Goal: Transaction & Acquisition: Purchase product/service

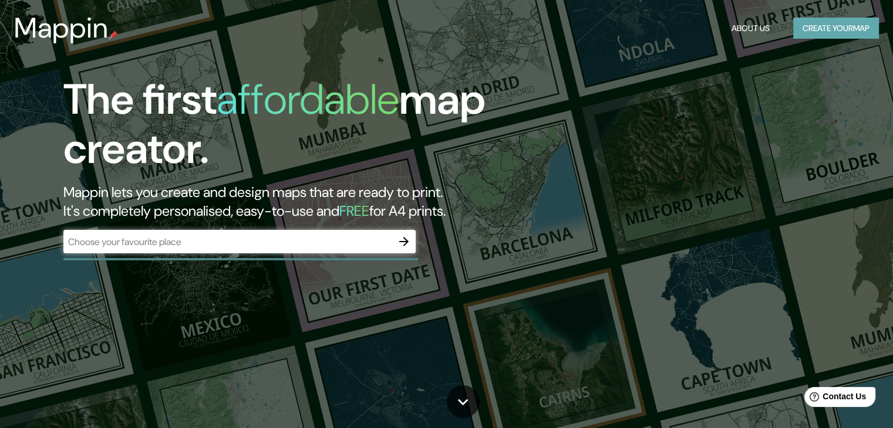
click at [831, 29] on button "Create your map" at bounding box center [836, 29] width 86 height 22
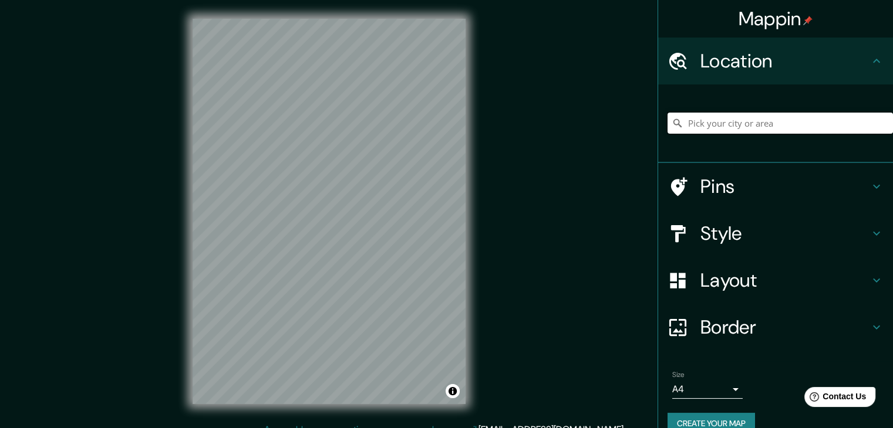
click at [705, 118] on input "Pick your city or area" at bounding box center [779, 123] width 225 height 21
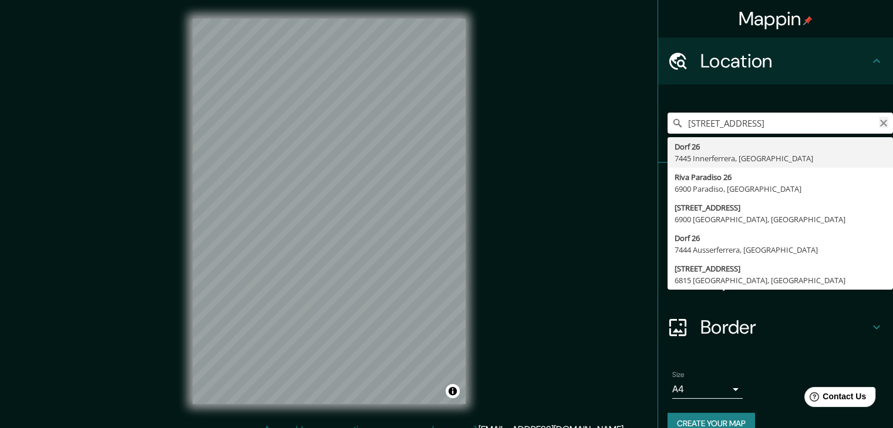
type input "[STREET_ADDRESS]"
click at [879, 126] on icon "Clear" at bounding box center [883, 123] width 9 height 9
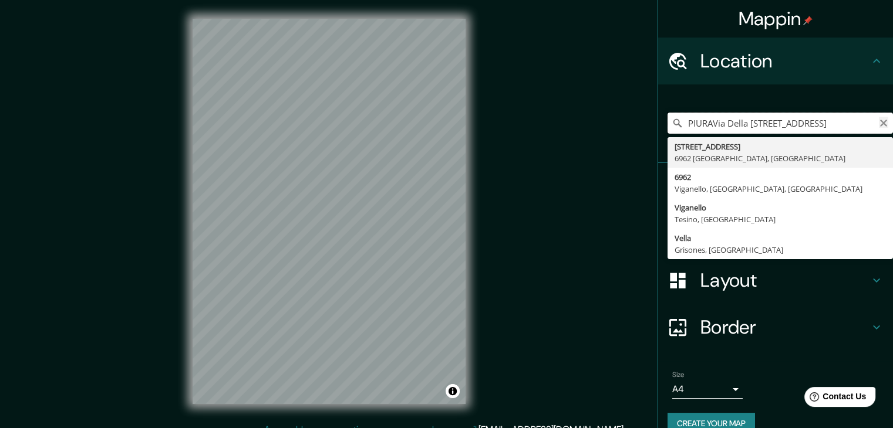
type input "PIURAVia Della [STREET_ADDRESS]"
click at [879, 123] on icon "Clear" at bounding box center [883, 123] width 9 height 9
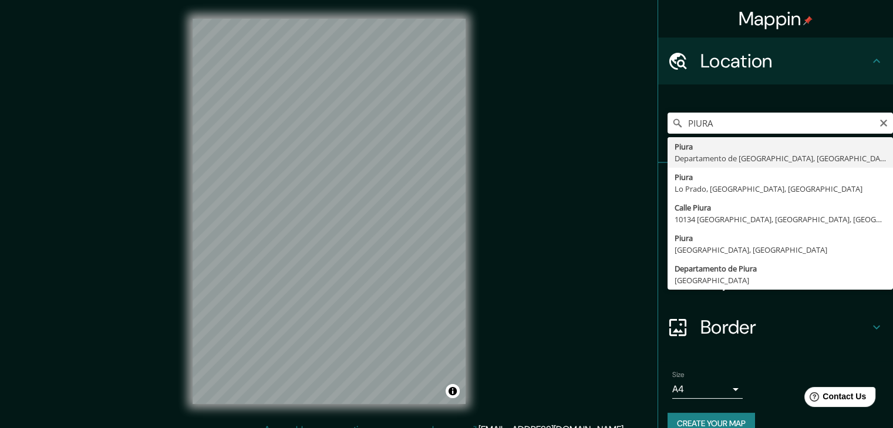
type input "Piura, [GEOGRAPHIC_DATA], [GEOGRAPHIC_DATA]"
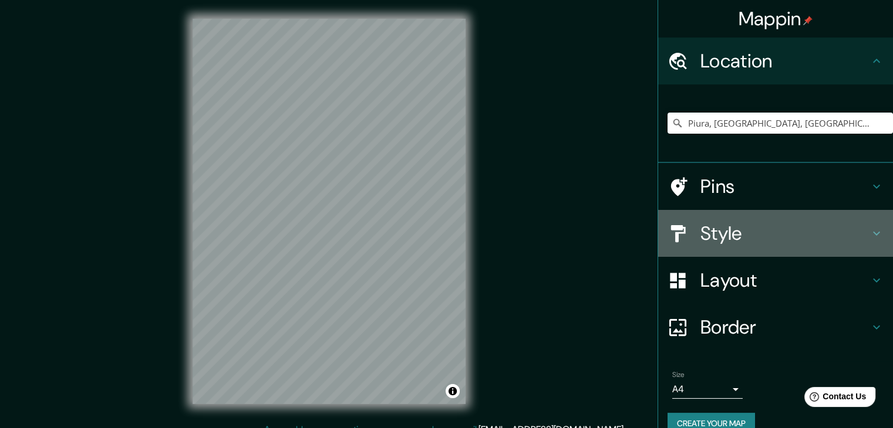
click at [711, 222] on h4 "Style" at bounding box center [784, 233] width 169 height 23
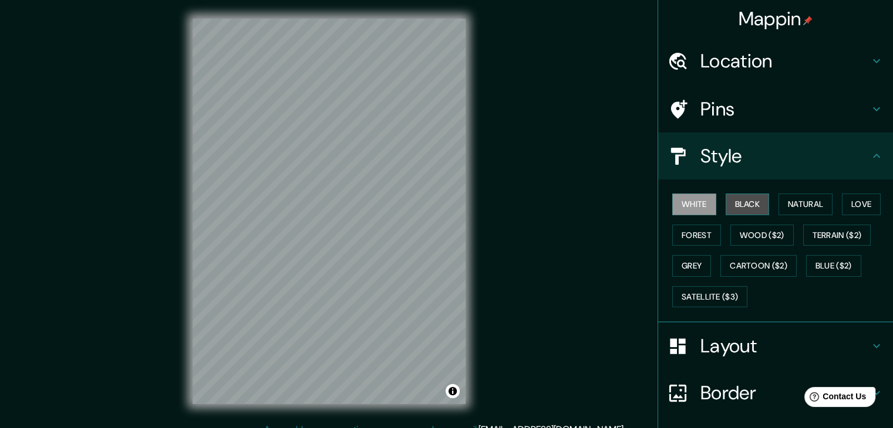
click at [738, 203] on button "Black" at bounding box center [747, 205] width 44 height 22
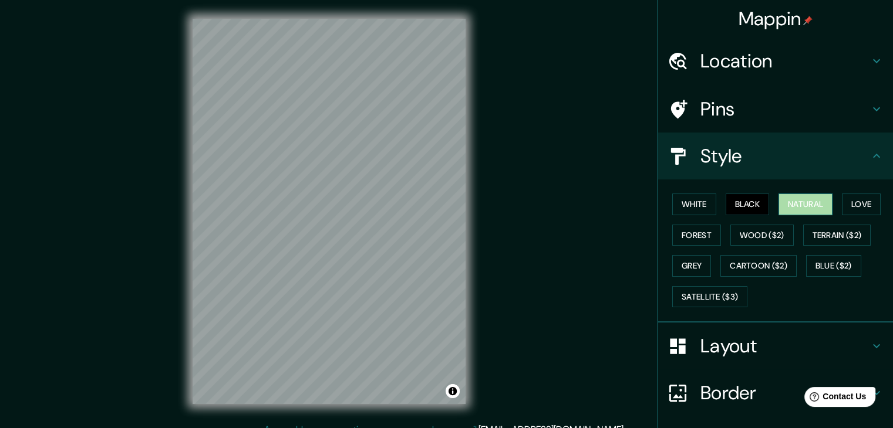
click at [781, 204] on button "Natural" at bounding box center [805, 205] width 54 height 22
click at [854, 201] on button "Love" at bounding box center [861, 205] width 39 height 22
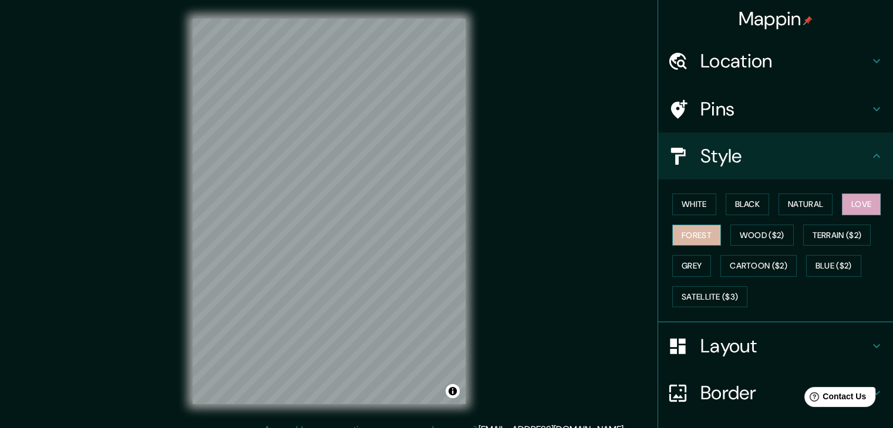
click at [684, 233] on button "Forest" at bounding box center [696, 236] width 49 height 22
click at [746, 233] on button "Wood ($2)" at bounding box center [761, 236] width 63 height 22
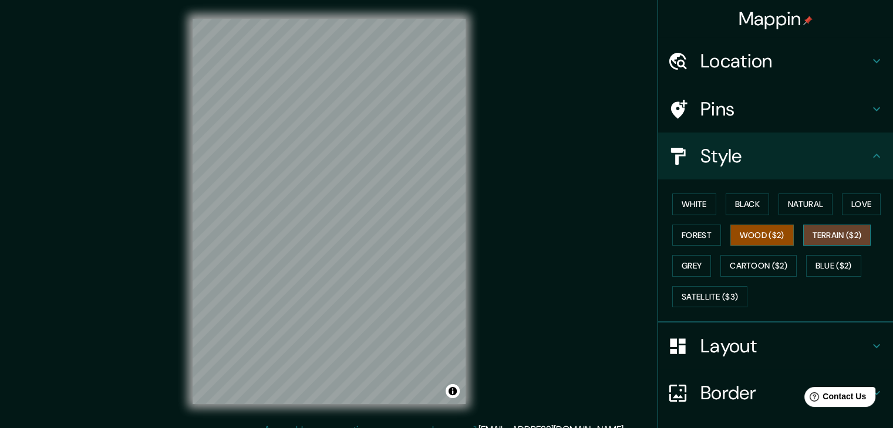
click at [809, 231] on button "Terrain ($2)" at bounding box center [837, 236] width 68 height 22
click at [676, 258] on button "Grey" at bounding box center [691, 266] width 39 height 22
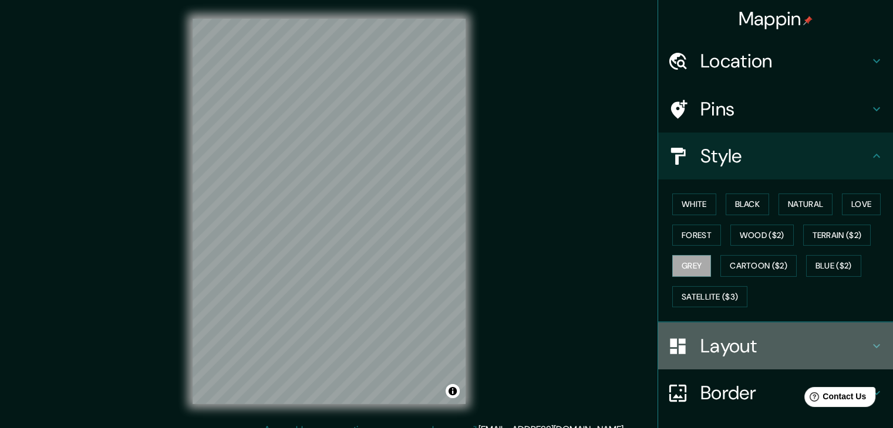
click at [711, 352] on h4 "Layout" at bounding box center [784, 346] width 169 height 23
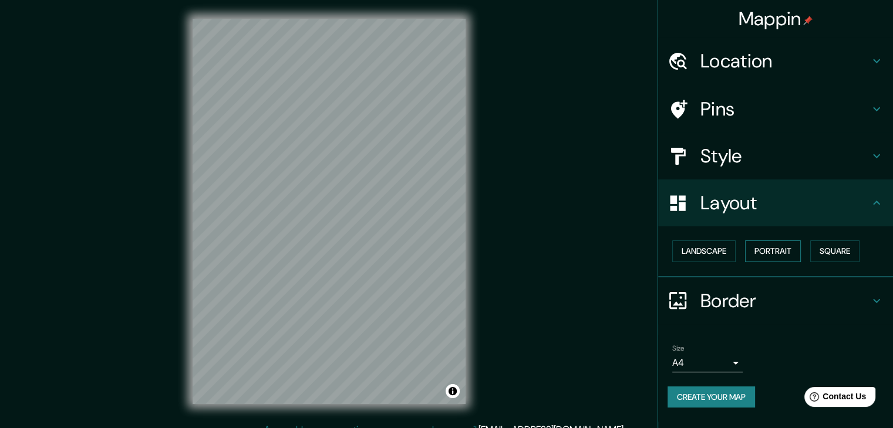
click at [767, 246] on button "Portrait" at bounding box center [773, 252] width 56 height 22
click at [767, 247] on button "Portrait" at bounding box center [773, 252] width 56 height 22
click at [813, 254] on button "Square" at bounding box center [834, 252] width 49 height 22
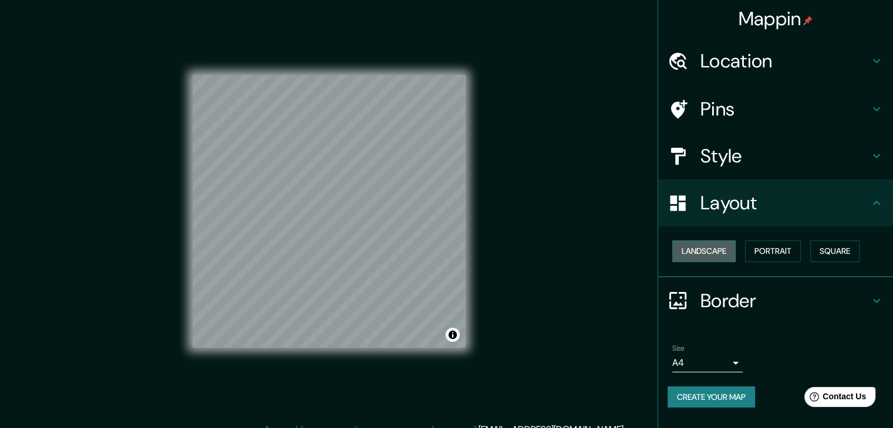
click at [702, 251] on button "Landscape" at bounding box center [703, 252] width 63 height 22
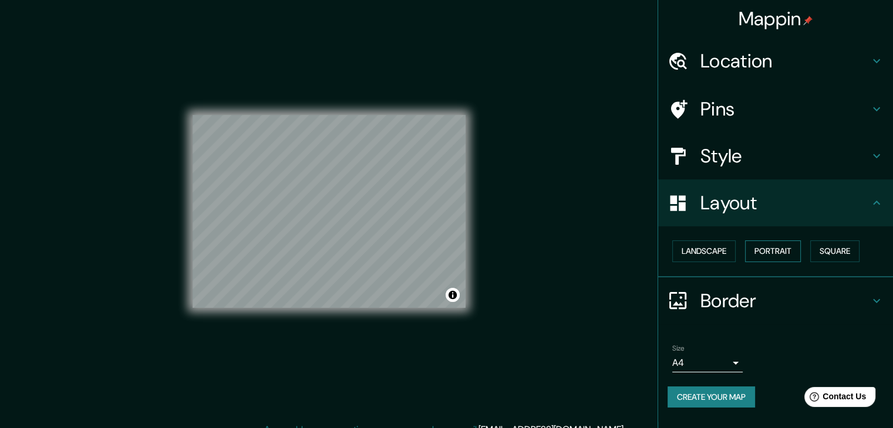
click at [777, 251] on button "Portrait" at bounding box center [773, 252] width 56 height 22
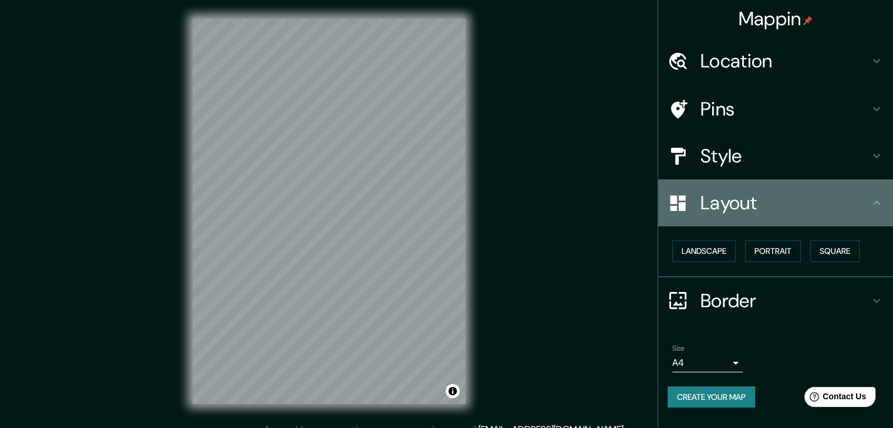
click at [721, 200] on h4 "Layout" at bounding box center [784, 202] width 169 height 23
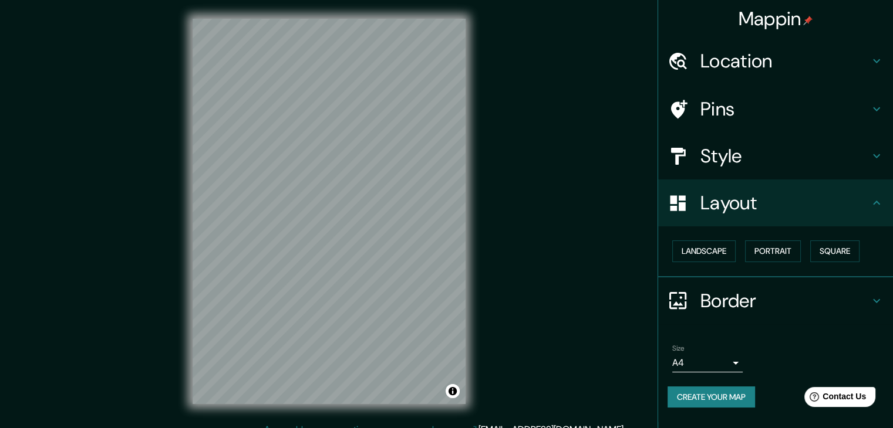
click at [721, 199] on h4 "Layout" at bounding box center [784, 202] width 169 height 23
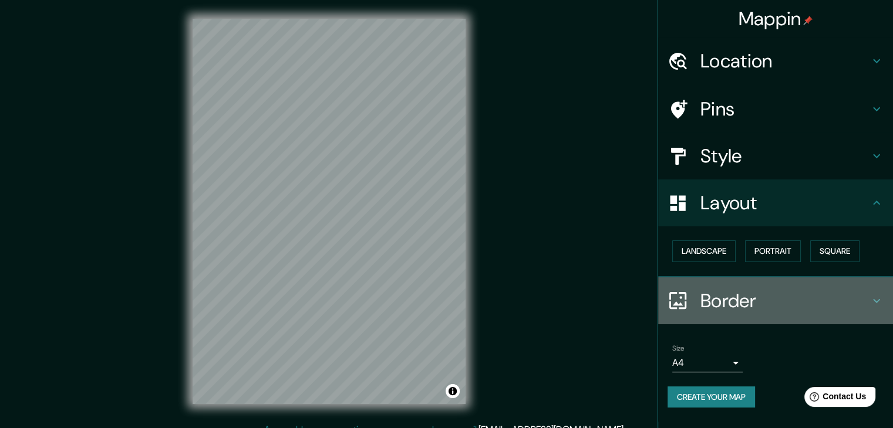
click at [721, 289] on h4 "Border" at bounding box center [784, 300] width 169 height 23
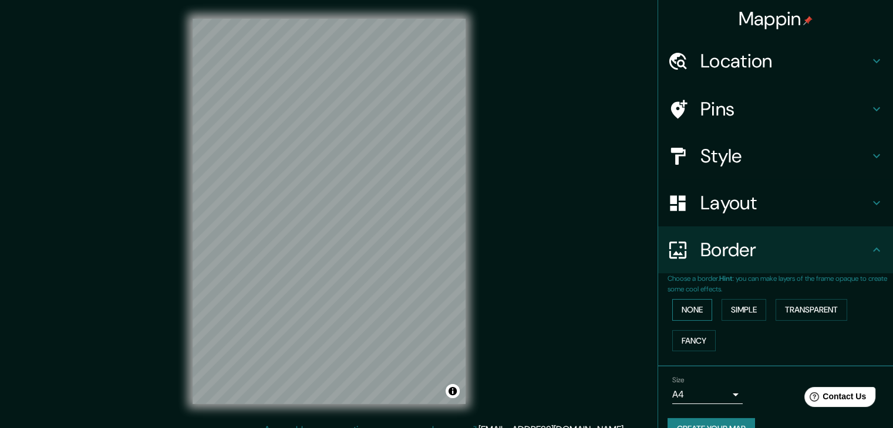
click at [685, 310] on button "None" at bounding box center [692, 310] width 40 height 22
click at [724, 308] on button "Simple" at bounding box center [743, 310] width 45 height 22
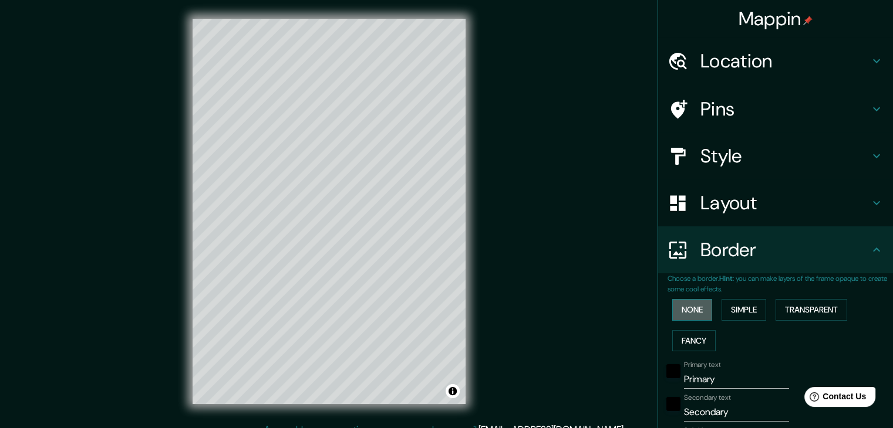
click at [678, 308] on button "None" at bounding box center [692, 310] width 40 height 22
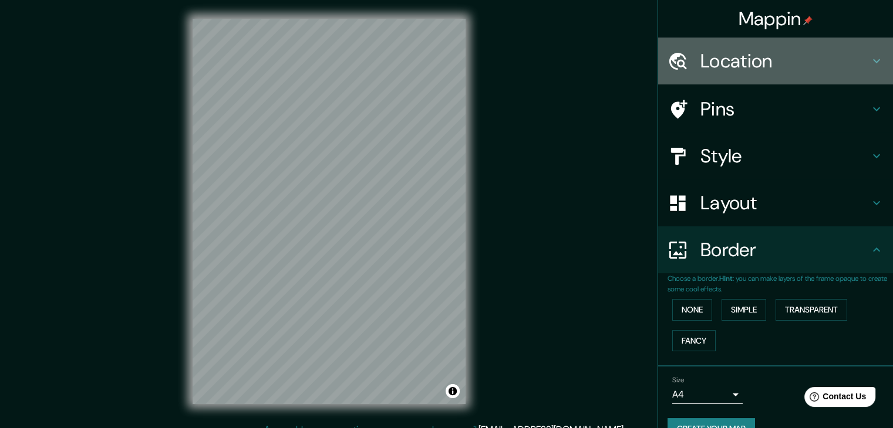
click at [715, 69] on h4 "Location" at bounding box center [784, 60] width 169 height 23
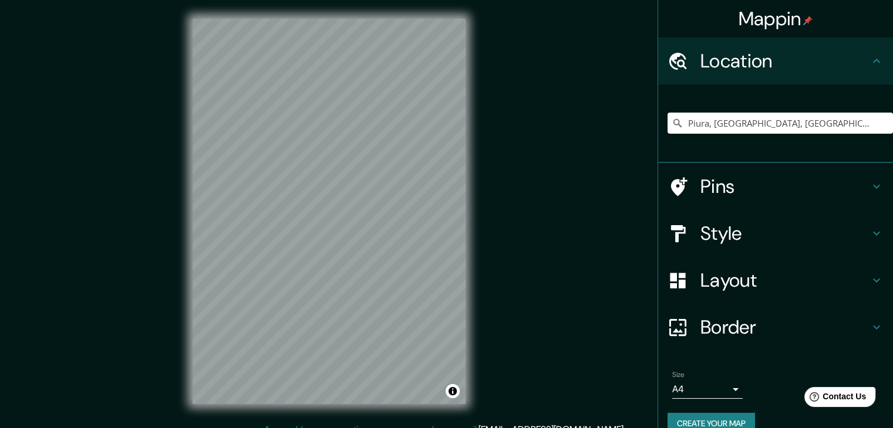
click at [715, 71] on h4 "Location" at bounding box center [784, 60] width 169 height 23
click at [706, 189] on h4 "Pins" at bounding box center [784, 186] width 169 height 23
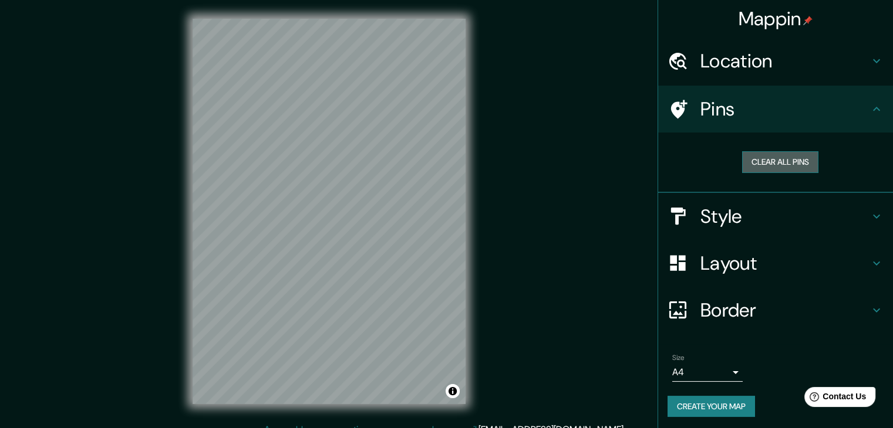
click at [783, 165] on button "Clear all pins" at bounding box center [780, 162] width 76 height 22
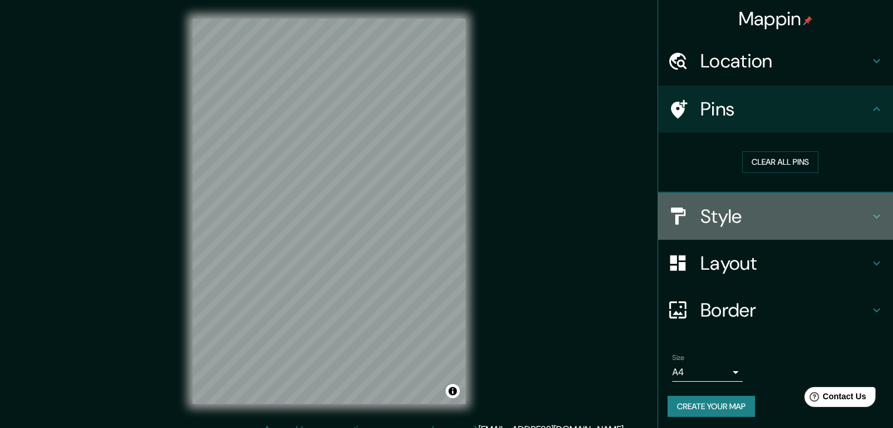
click at [702, 220] on h4 "Style" at bounding box center [784, 216] width 169 height 23
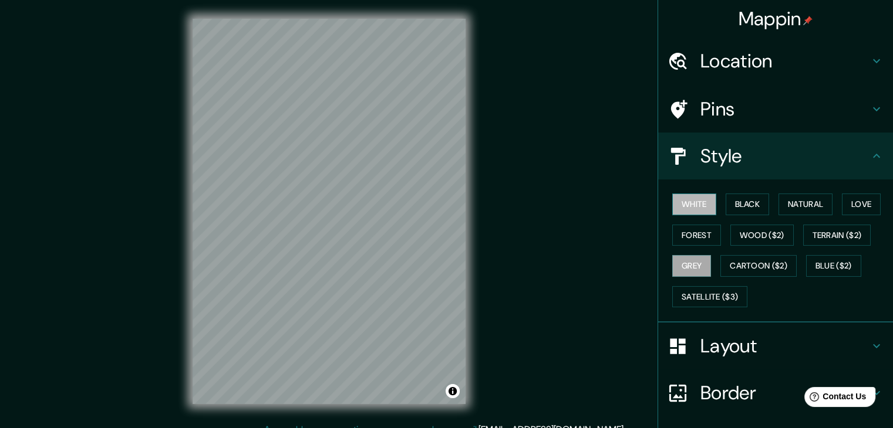
click at [687, 203] on button "White" at bounding box center [694, 205] width 44 height 22
click at [737, 200] on button "Black" at bounding box center [747, 205] width 44 height 22
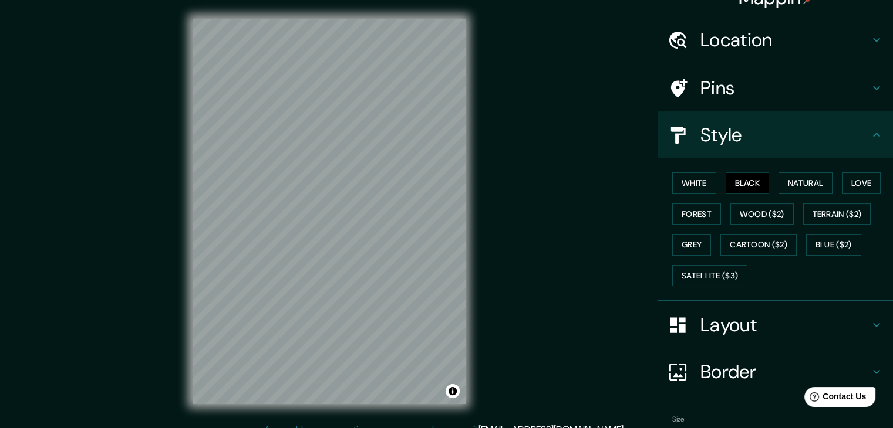
scroll to position [85, 0]
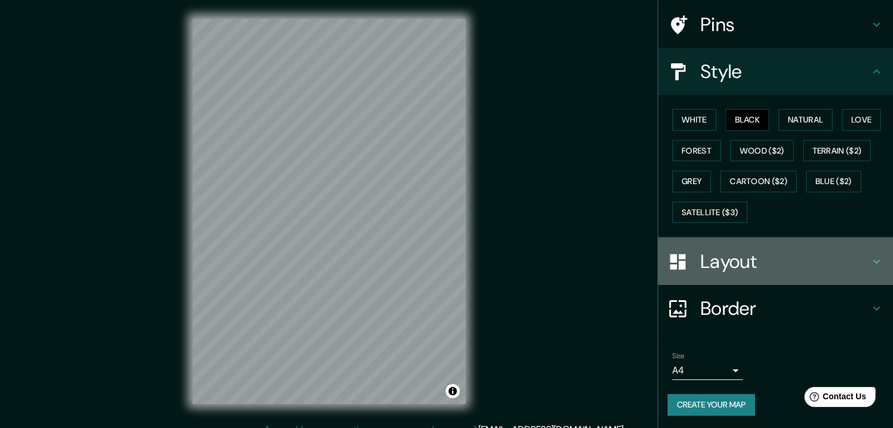
click at [869, 256] on icon at bounding box center [876, 262] width 14 height 14
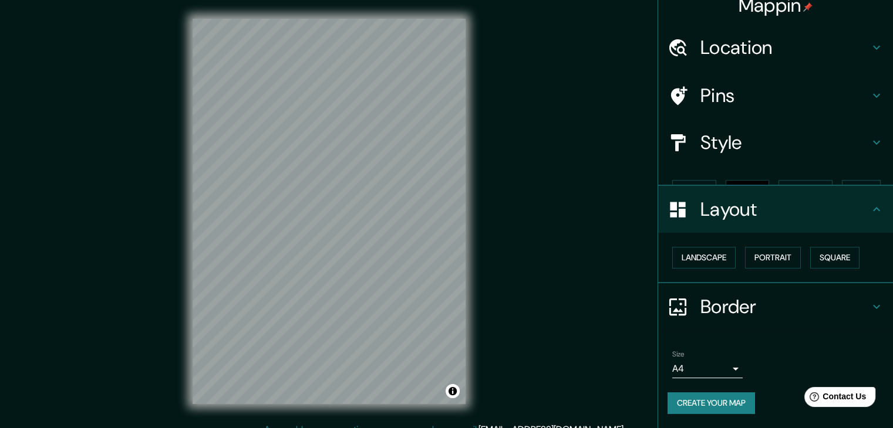
scroll to position [0, 0]
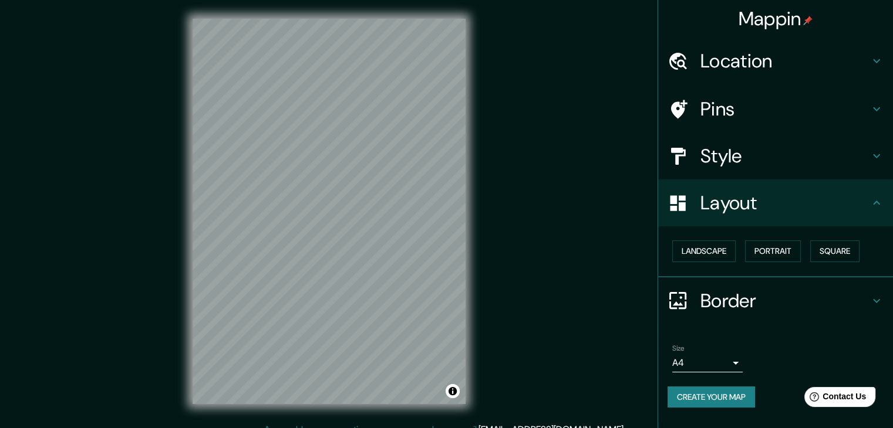
click at [871, 299] on icon at bounding box center [876, 301] width 14 height 14
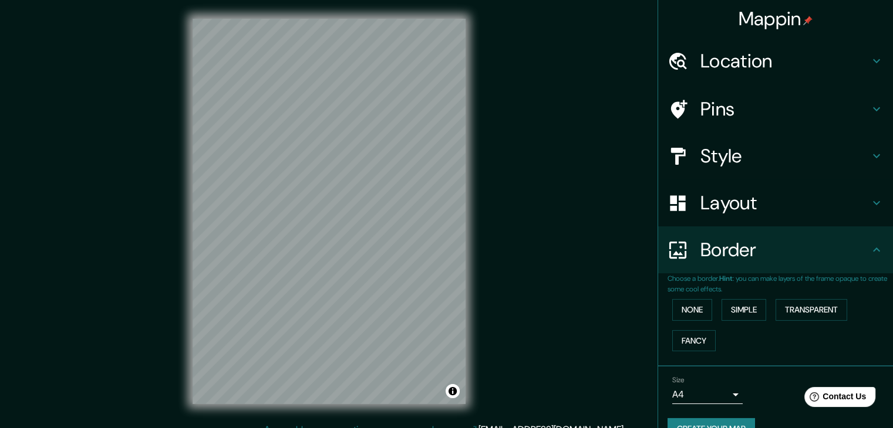
click at [538, 100] on div "Mappin Location [GEOGRAPHIC_DATA], [GEOGRAPHIC_DATA], [GEOGRAPHIC_DATA] Pins St…" at bounding box center [446, 221] width 893 height 442
